Goal: Go to known website: Access a specific website the user already knows

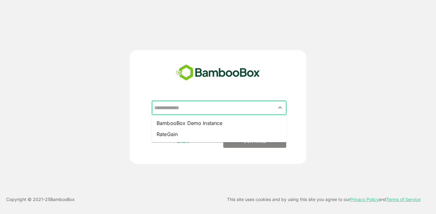
click at [191, 109] on input "text" at bounding box center [219, 108] width 132 height 12
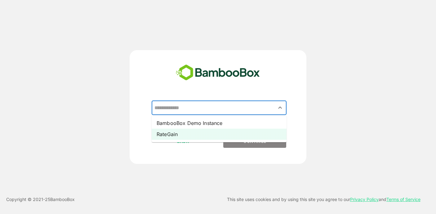
click at [185, 133] on li "RateGain" at bounding box center [219, 134] width 135 height 11
type input "********"
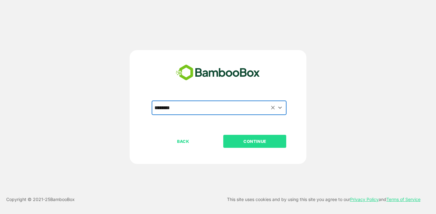
click at [250, 139] on p "CONTINUE" at bounding box center [255, 141] width 62 height 7
